Goal: Task Accomplishment & Management: Manage account settings

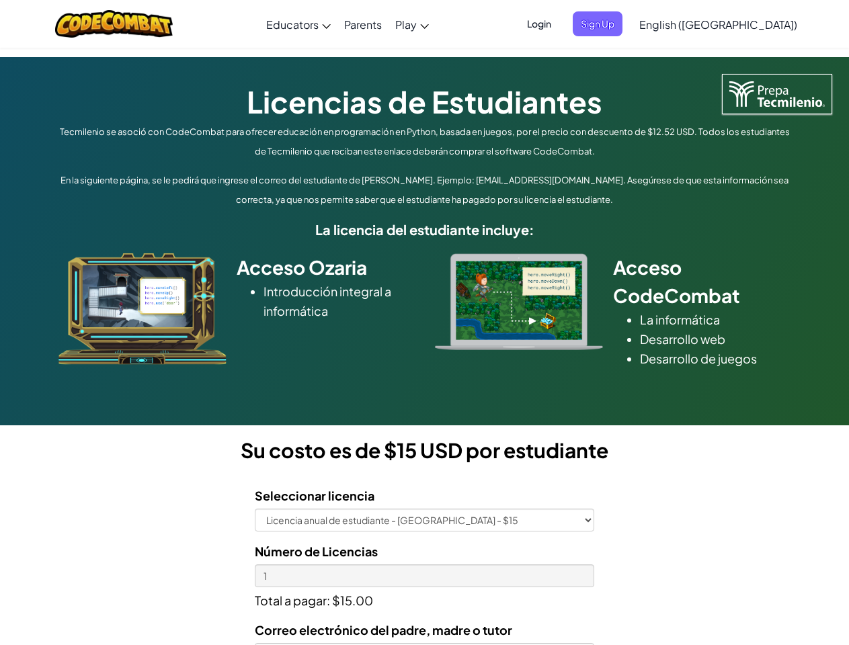
click at [425, 322] on div at bounding box center [519, 301] width 188 height 97
click at [559, 24] on span "Login" at bounding box center [539, 23] width 40 height 25
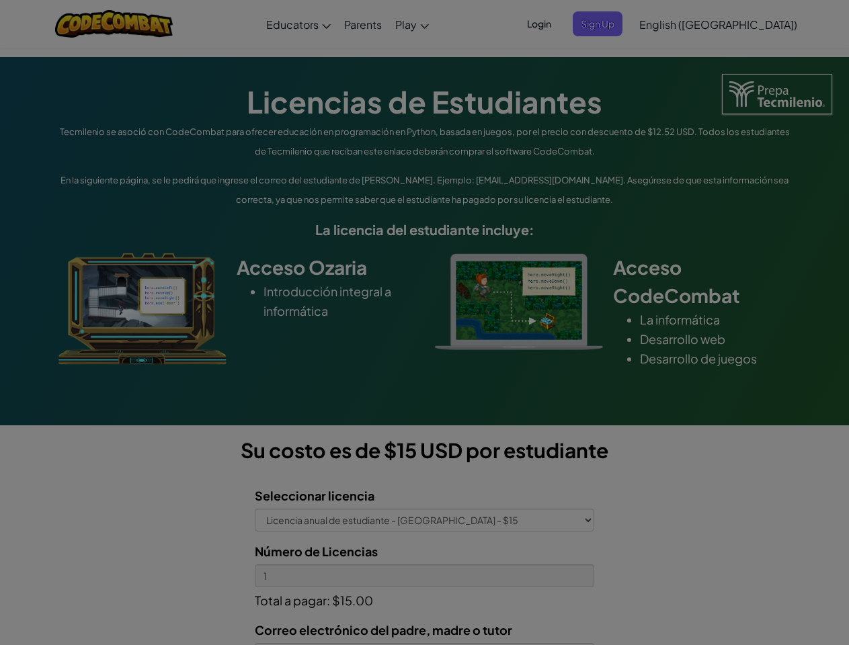
click at [619, 24] on div at bounding box center [424, 322] width 849 height 645
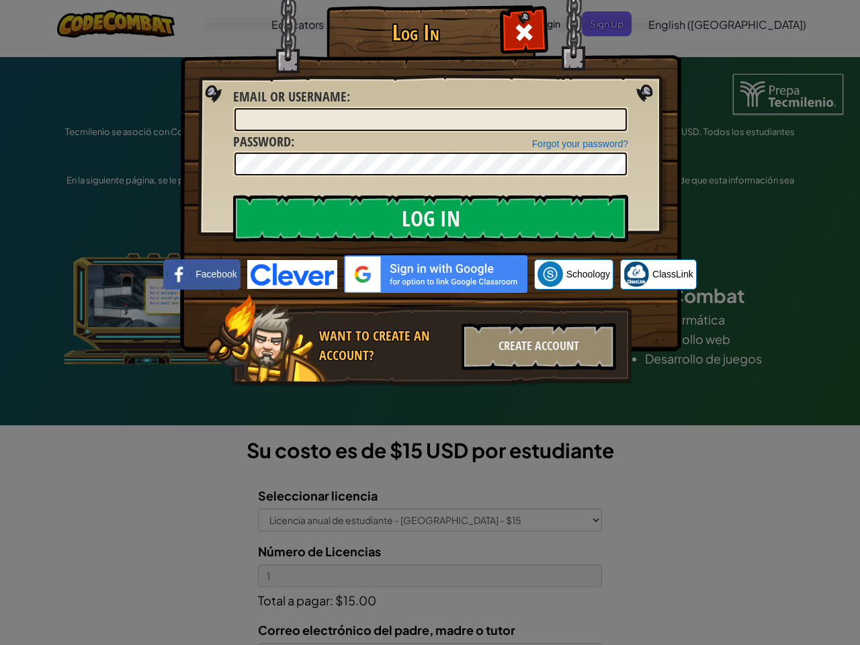
click at [679, 24] on div "Log In Unknown Error Email or Username : Forgot your password? Password : Log I…" at bounding box center [430, 322] width 860 height 645
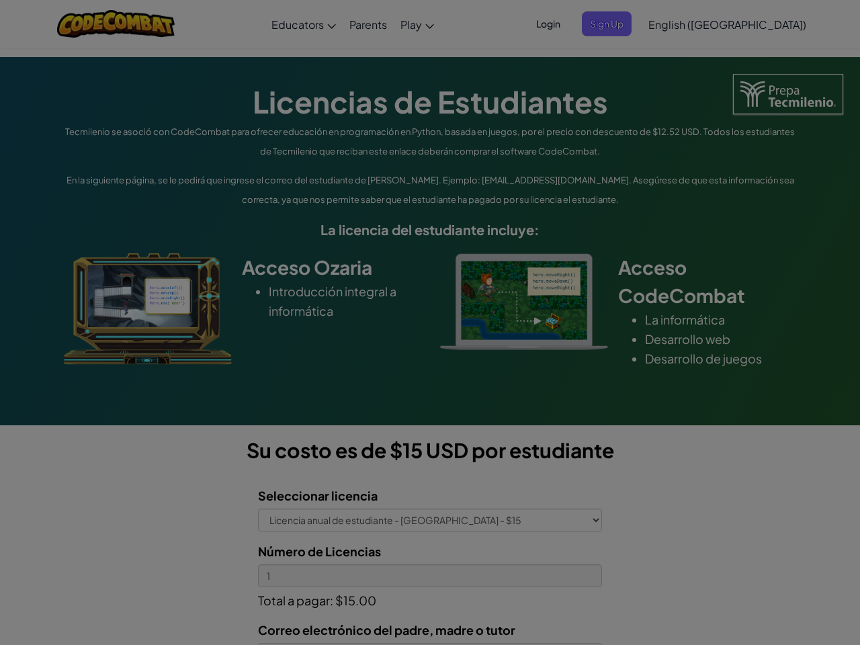
click at [679, 24] on div "Log In Unknown Error Email or Username : Forgot your password? Password : Log I…" at bounding box center [430, 322] width 860 height 645
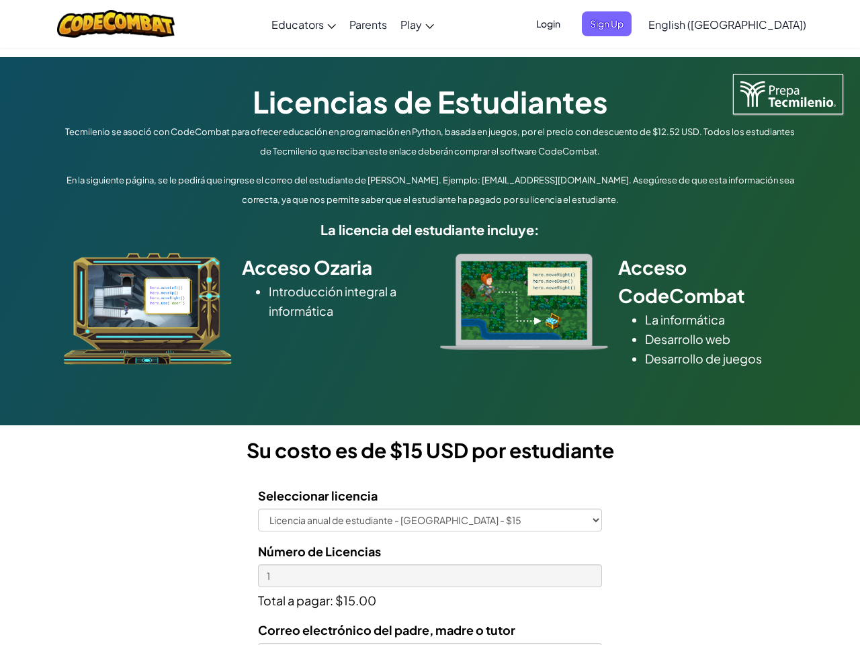
click at [751, 24] on span "English ([GEOGRAPHIC_DATA])" at bounding box center [727, 24] width 158 height 14
